Goal: Task Accomplishment & Management: Use online tool/utility

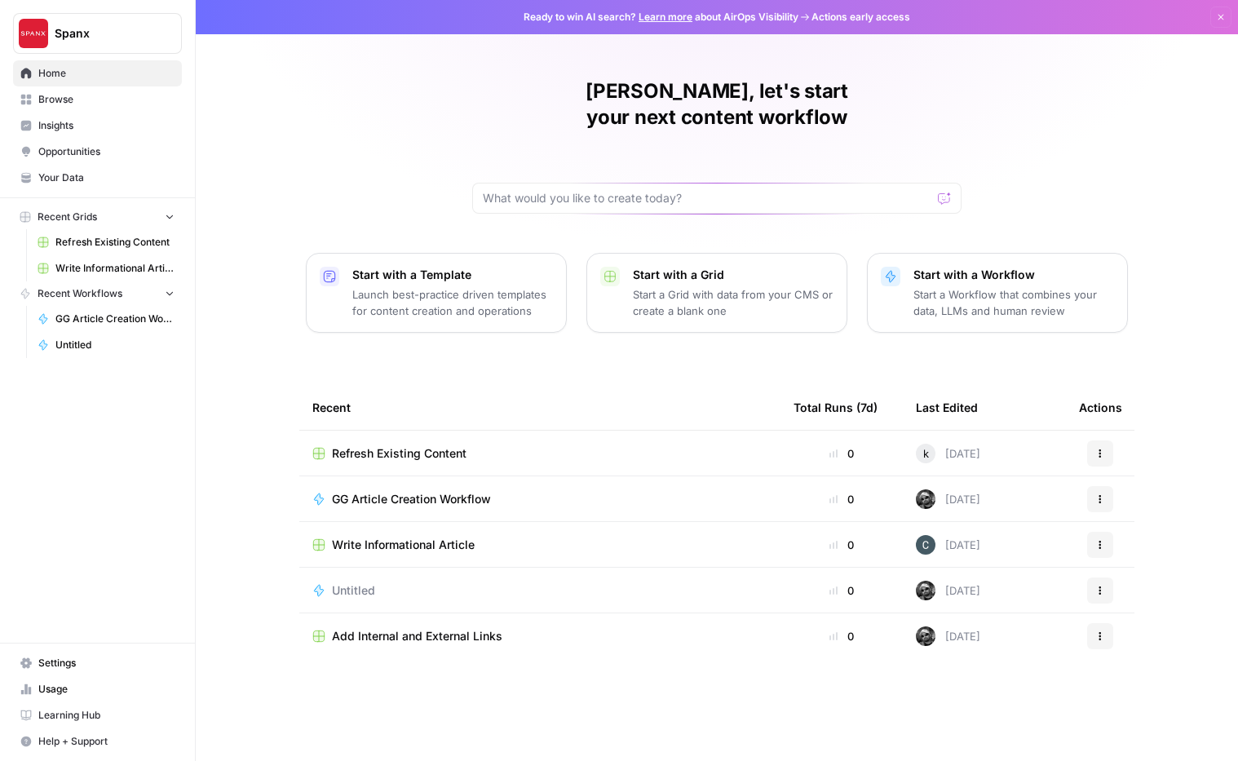
click at [144, 237] on span "Refresh Existing Content" at bounding box center [114, 242] width 119 height 15
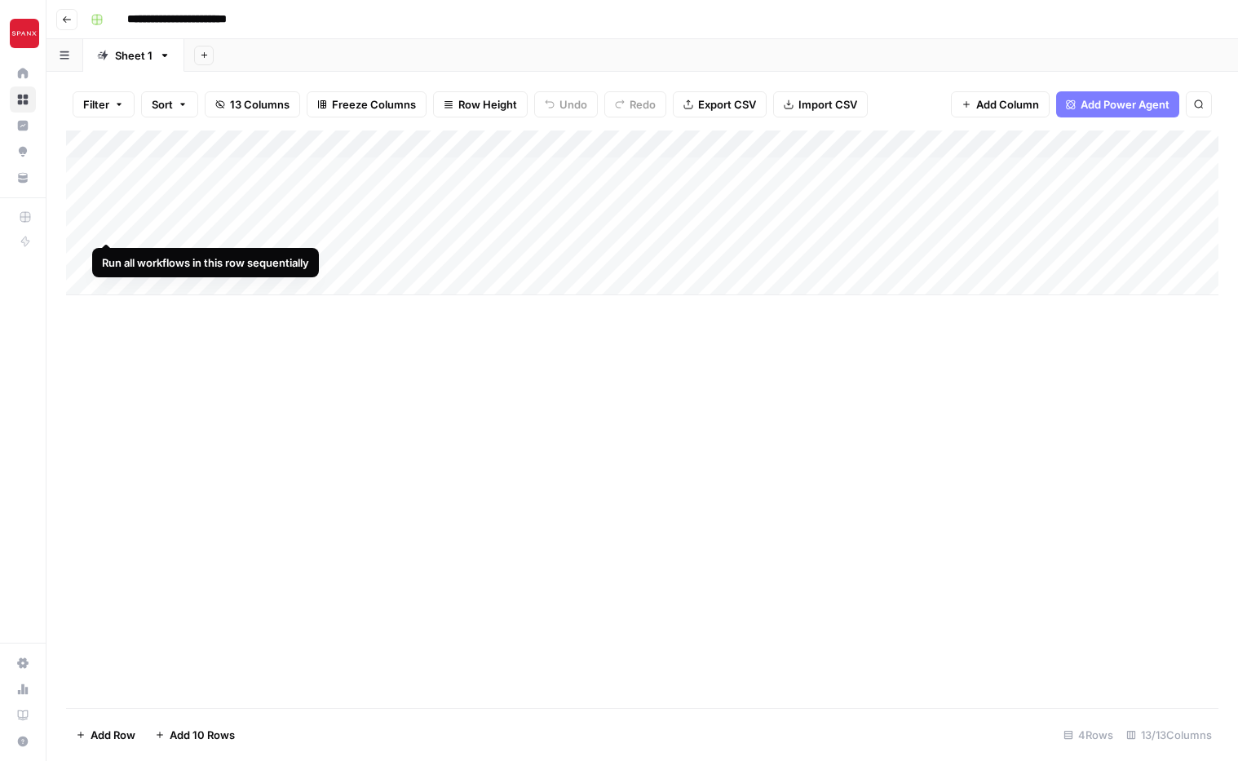
click at [105, 226] on div "Add Column" at bounding box center [642, 212] width 1152 height 165
click at [693, 229] on div "Add Column" at bounding box center [642, 212] width 1152 height 165
click at [692, 227] on div "Add Column" at bounding box center [642, 212] width 1152 height 165
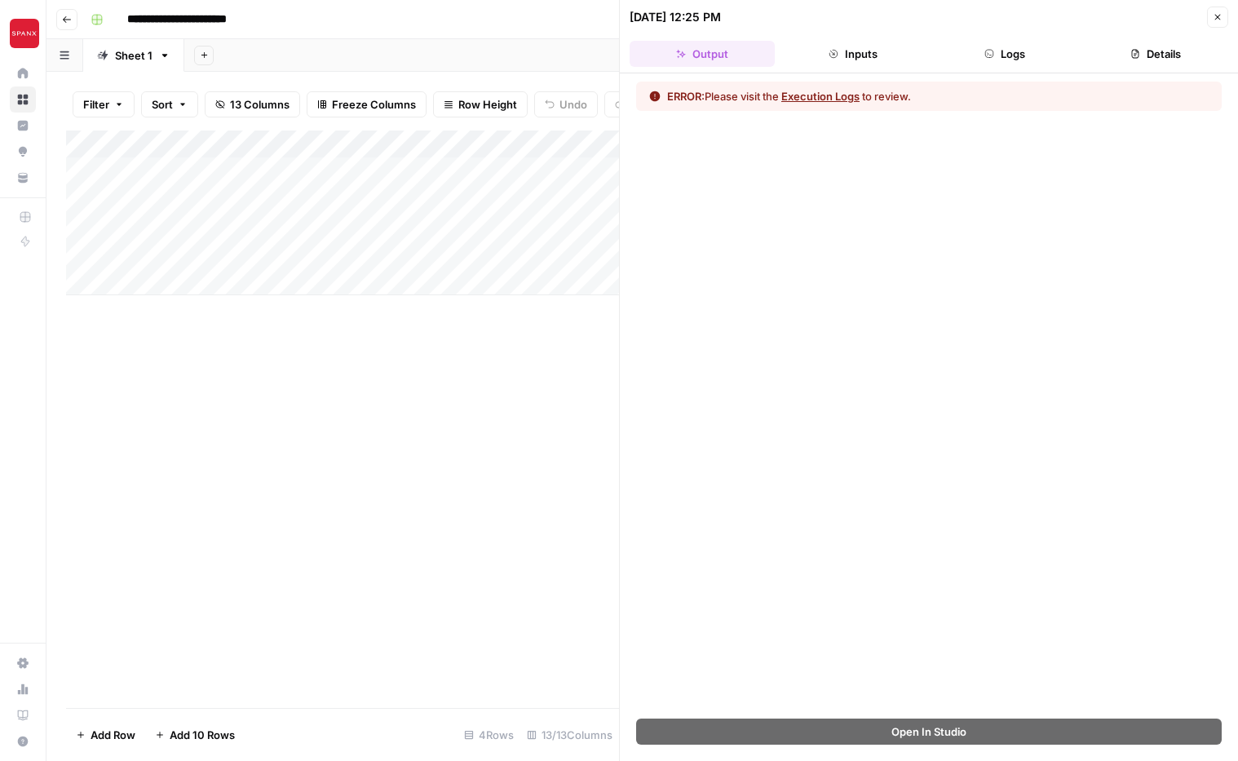
click at [840, 98] on button "Execution Logs" at bounding box center [820, 96] width 78 height 16
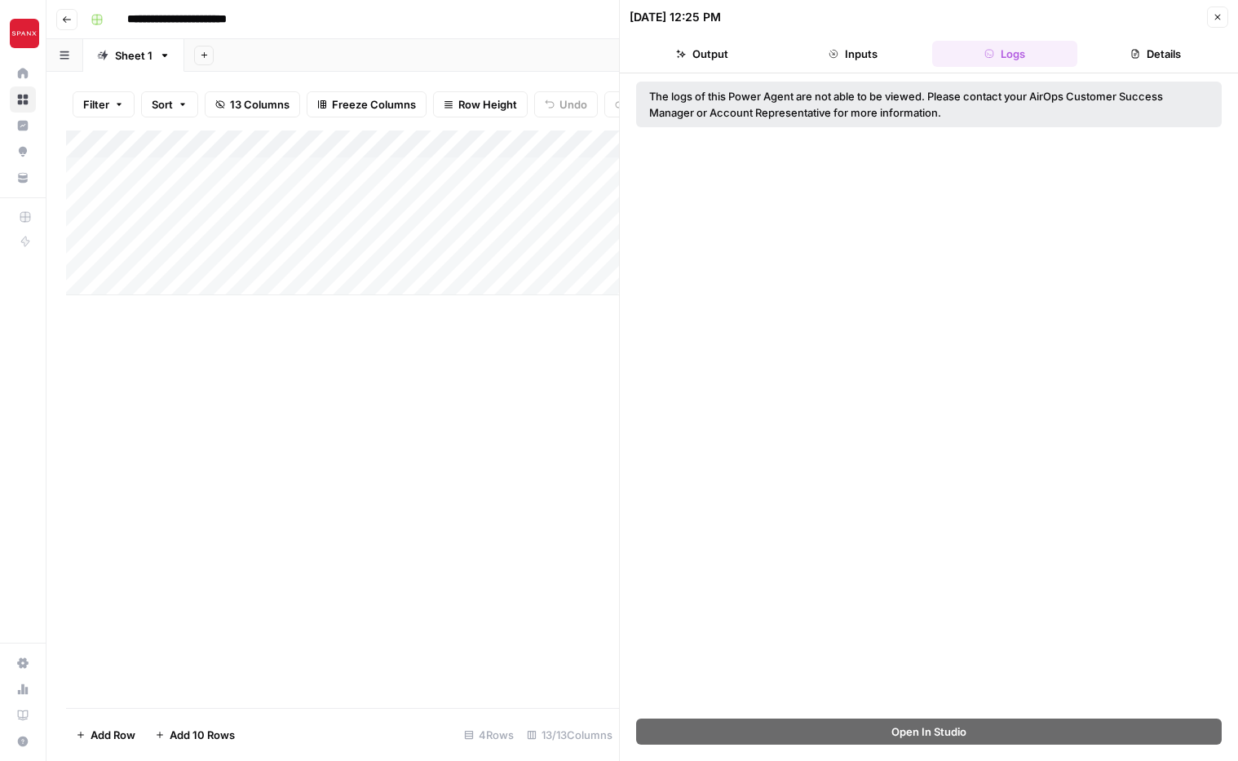
click at [420, 384] on div "Add Column" at bounding box center [342, 418] width 553 height 577
